Goal: Task Accomplishment & Management: Manage account settings

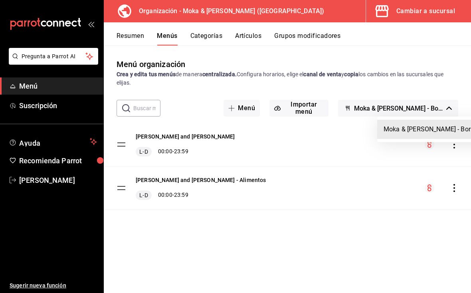
click at [324, 150] on div at bounding box center [235, 146] width 471 height 293
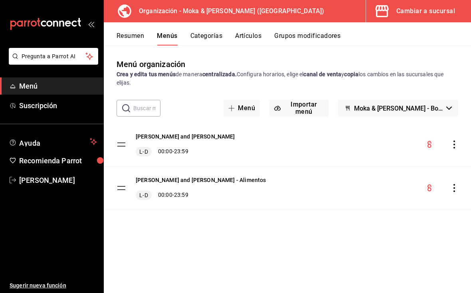
click at [252, 34] on button "Artículos" at bounding box center [248, 39] width 26 height 14
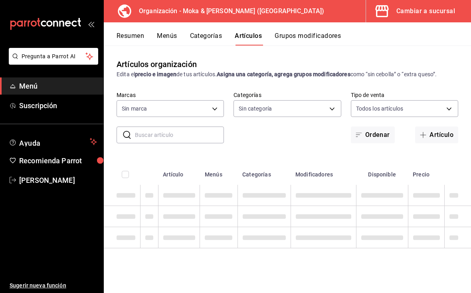
type input "133ffe9b-fe61-4f2a-b4cb-4bb08eaa479a"
type input "35ef7d49-5860-42b9-a74e-f8714ccf72fe,f0715e8d-93ea-4bc3-8789-14c21f83c212,40b05…"
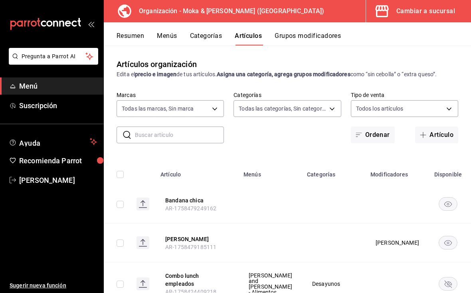
click at [180, 108] on body "Pregunta a Parrot AI Menú Suscripción Ayuda Recomienda Parrot [PERSON_NAME] Sug…" at bounding box center [235, 146] width 471 height 293
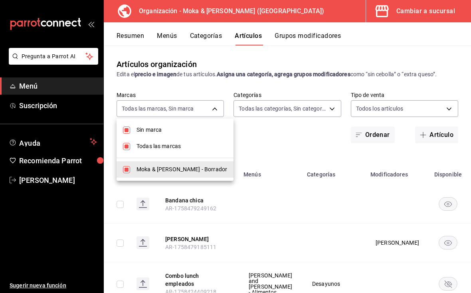
click at [271, 149] on div at bounding box center [235, 146] width 471 height 293
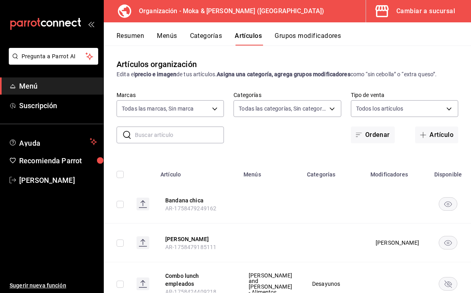
click at [187, 132] on input "text" at bounding box center [179, 135] width 89 height 16
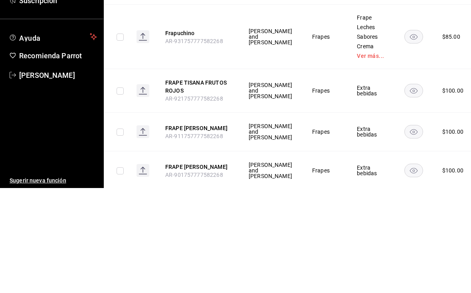
scroll to position [399, 0]
type input "Frap"
click at [192, 134] on button "Frapuchino" at bounding box center [197, 138] width 64 height 8
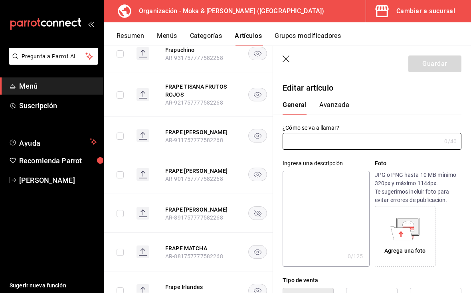
type input "Frapuchino"
type input "$85.00"
type input "AR-931757777582268"
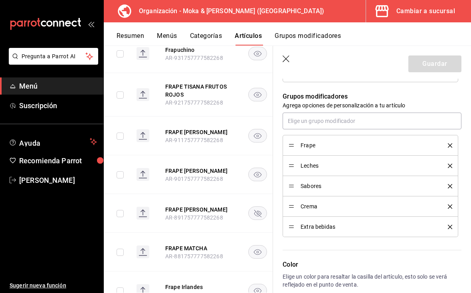
scroll to position [348, 0]
click at [290, 56] on icon "button" at bounding box center [286, 59] width 8 height 8
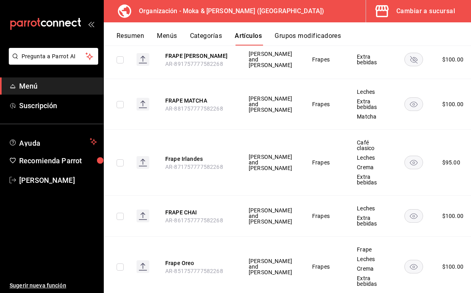
scroll to position [654, 0]
click at [404, 156] on rect "availability-product" at bounding box center [413, 162] width 18 height 13
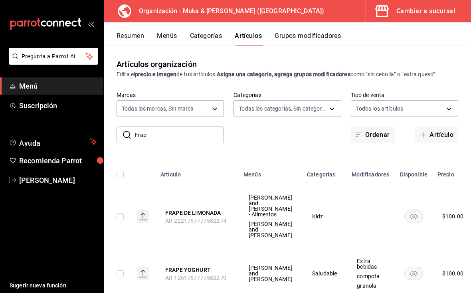
scroll to position [0, 0]
click at [440, 135] on button "Artículo" at bounding box center [436, 134] width 43 height 17
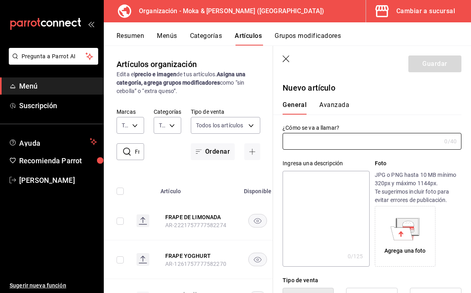
type input "AR-1758501945991"
click at [338, 144] on input "text" at bounding box center [361, 141] width 158 height 16
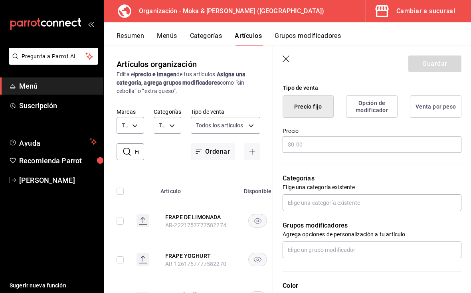
scroll to position [206, 0]
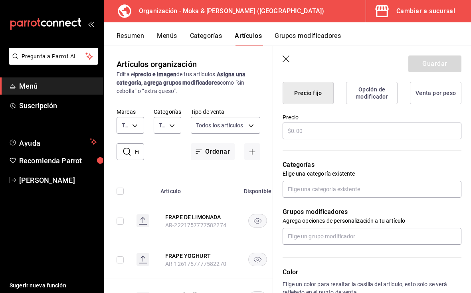
type input "Frapuppy"
click at [327, 132] on input "text" at bounding box center [371, 130] width 179 height 17
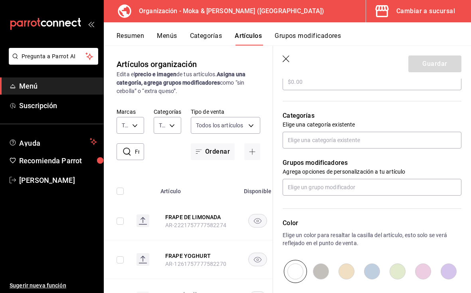
scroll to position [256, 0]
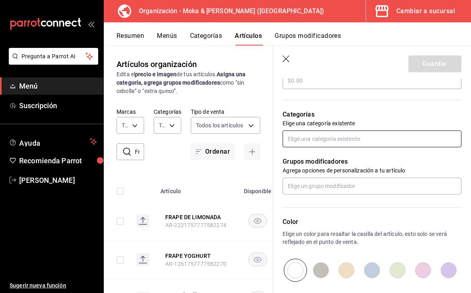
click at [335, 139] on input "text" at bounding box center [371, 138] width 179 height 17
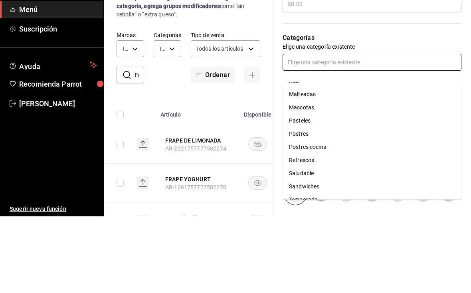
scroll to position [222, 0]
click at [321, 177] on li "Mascotas" at bounding box center [371, 183] width 179 height 13
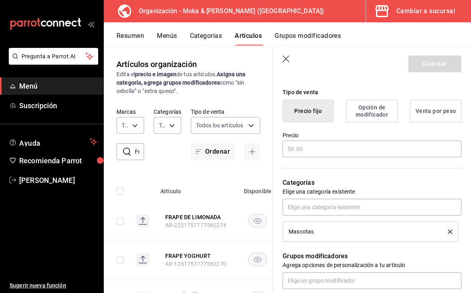
scroll to position [190, 0]
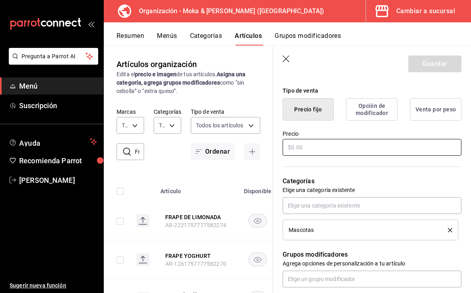
click at [390, 147] on input "text" at bounding box center [371, 147] width 179 height 17
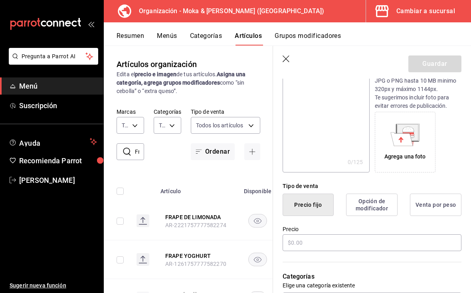
scroll to position [121, 0]
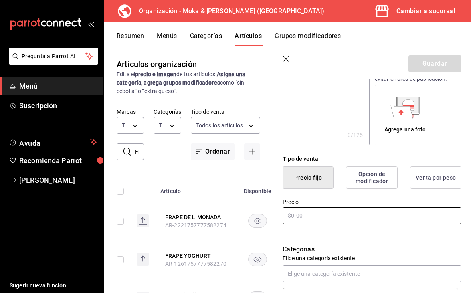
click at [309, 217] on input "text" at bounding box center [371, 215] width 179 height 17
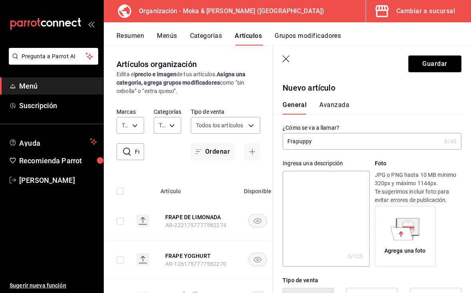
scroll to position [0, 0]
type input "$50.00"
click at [443, 66] on button "Guardar" at bounding box center [434, 63] width 53 height 17
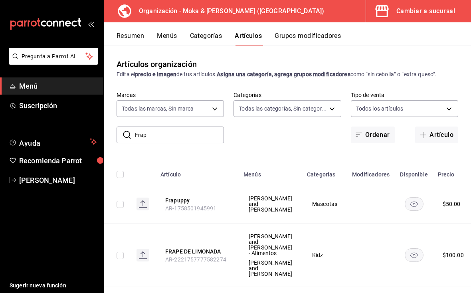
click at [170, 37] on button "Menús" at bounding box center [167, 39] width 20 height 14
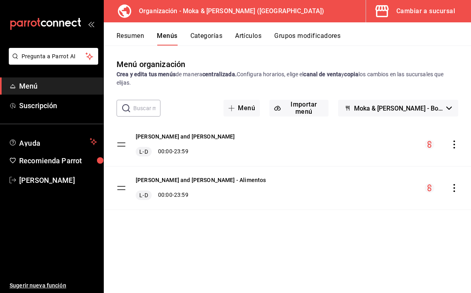
click at [452, 147] on icon "actions" at bounding box center [454, 144] width 8 height 8
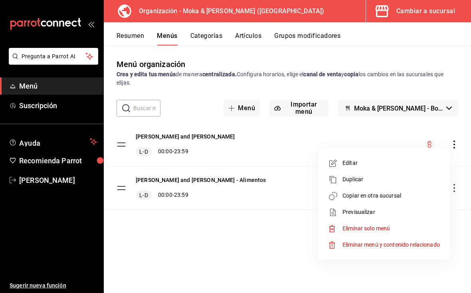
click at [392, 198] on span "Copiar en otra sucursal" at bounding box center [390, 196] width 97 height 8
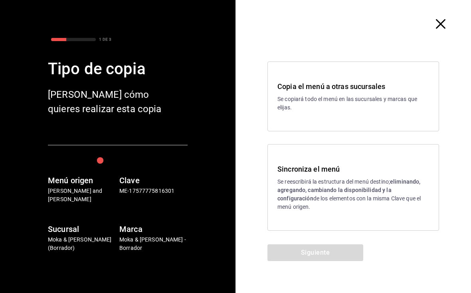
click at [393, 184] on strong "eliminando, agregando, cambiando la disponibilidad y la configuración" at bounding box center [348, 189] width 143 height 23
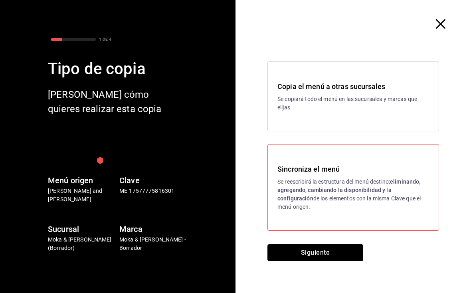
click at [330, 253] on button "Siguiente" at bounding box center [315, 252] width 96 height 17
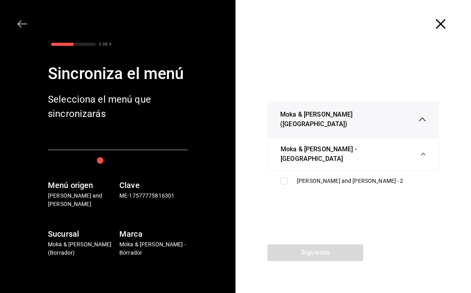
click at [284, 177] on input "checkbox" at bounding box center [283, 180] width 7 height 7
checkbox input "true"
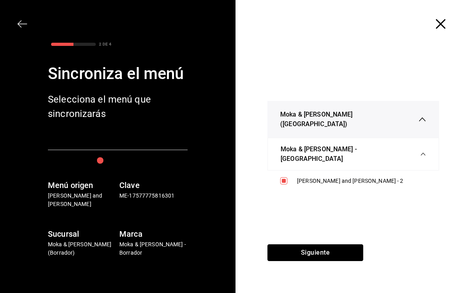
click at [321, 257] on button "Siguiente" at bounding box center [315, 252] width 96 height 17
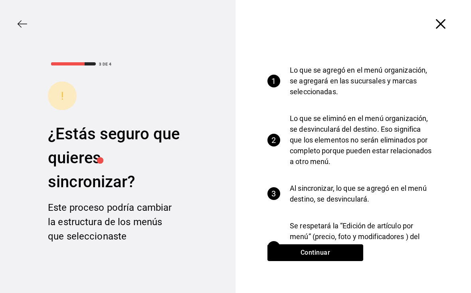
click at [335, 256] on button "Continuar" at bounding box center [315, 252] width 96 height 17
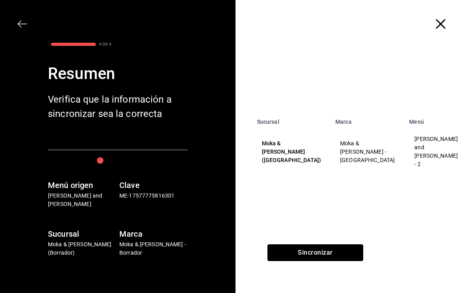
click at [332, 252] on button "Sincronizar" at bounding box center [315, 252] width 96 height 17
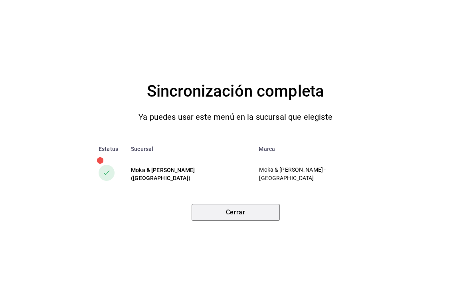
click at [249, 213] on button "Cerrar" at bounding box center [236, 212] width 88 height 17
